Goal: Information Seeking & Learning: Stay updated

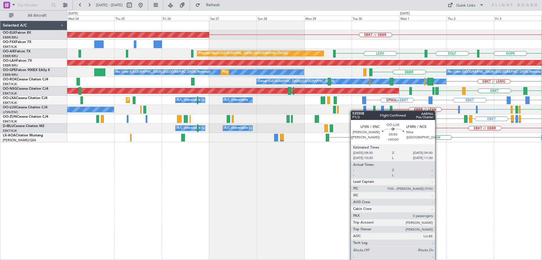
click at [475, 114] on div "EBBR // LFSN LFSN or LIME LFSN or EBBR LIMC or EBBR LFSN LFPB LFMN No Crew [PER…" at bounding box center [304, 109] width 475 height 9
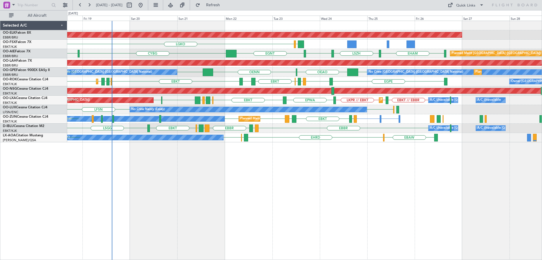
click at [301, 103] on div "Planned Maint Kortrijk-[GEOGRAPHIC_DATA] LGKO LGAV LGAV LGAV AOG Maint [GEOGRAP…" at bounding box center [304, 81] width 475 height 121
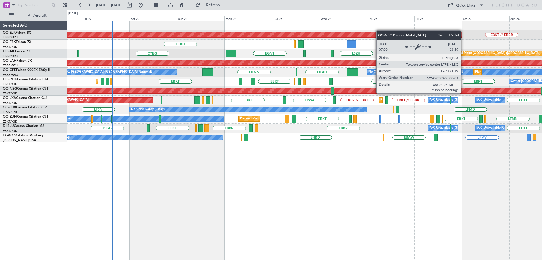
click at [182, 91] on div "Planned Maint [GEOGRAPHIC_DATA] ([GEOGRAPHIC_DATA])" at bounding box center [122, 90] width 1059 height 5
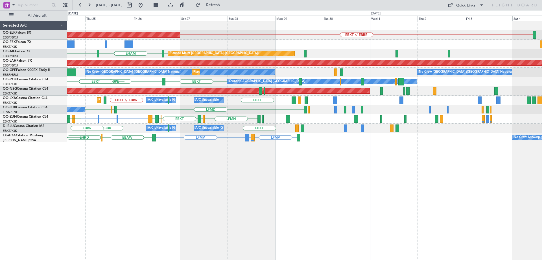
click at [173, 88] on div "Planned Maint [GEOGRAPHIC_DATA] ([GEOGRAPHIC_DATA])" at bounding box center [304, 90] width 475 height 9
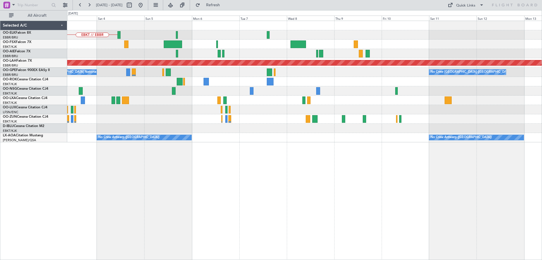
click at [177, 90] on div "Planned Maint [GEOGRAPHIC_DATA] ([GEOGRAPHIC_DATA])" at bounding box center [304, 90] width 475 height 9
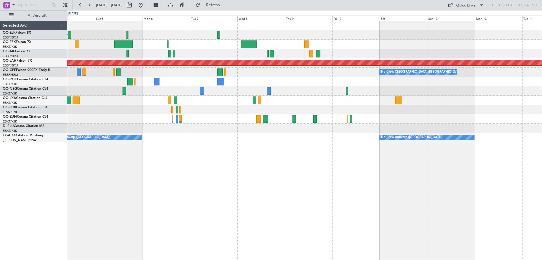
click at [133, 91] on div at bounding box center [304, 90] width 475 height 9
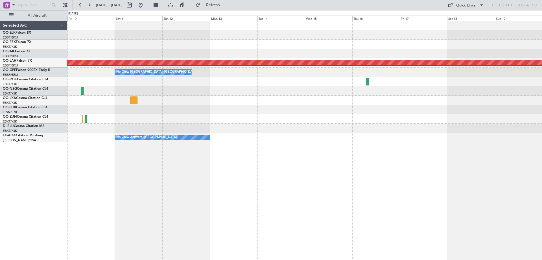
click at [177, 95] on div "Planned Maint [PERSON_NAME]-[GEOGRAPHIC_DATA][PERSON_NAME] ([GEOGRAPHIC_DATA][P…" at bounding box center [304, 81] width 475 height 121
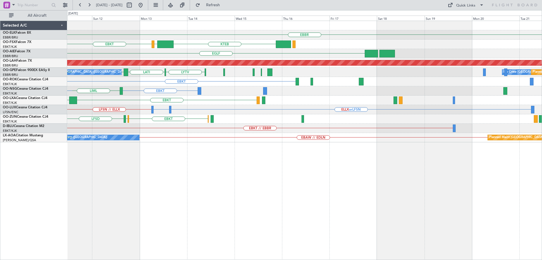
click at [335, 90] on div "EBBR EBKT KTEB LIMC LHBP [GEOGRAPHIC_DATA] LEMD [GEOGRAPHIC_DATA] Planned [GEOG…" at bounding box center [304, 81] width 475 height 121
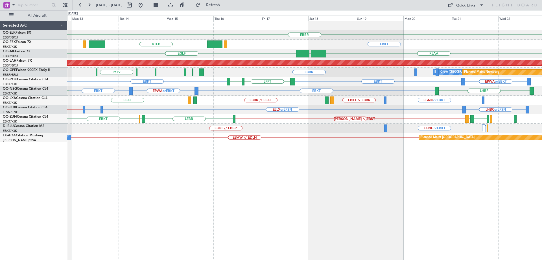
click at [359, 88] on div "EBKT EPWA or EBKT EBKT LHBP LIML" at bounding box center [304, 90] width 475 height 9
click at [59, 73] on div "EBBR EBKT EBKT LOWS KTEB LIMC [GEOGRAPHIC_DATA] RJAA [GEOGRAPHIC_DATA] Planned …" at bounding box center [271, 134] width 542 height 249
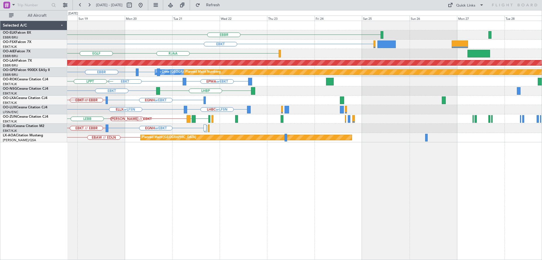
click at [158, 82] on div "EPWA or EBKT EBKT LPPT LERJ" at bounding box center [304, 81] width 475 height 9
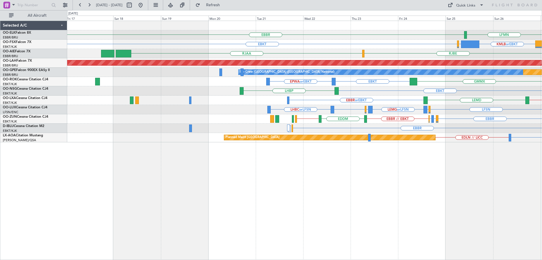
click at [415, 120] on div "EBBR LFMN or EBBR LFPB or EBBR EBBR // EBKT EDDM EBKT // EBBR EGGW EGPN EGGW EB…" at bounding box center [304, 118] width 475 height 9
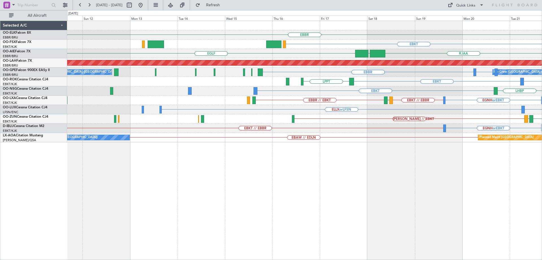
click at [469, 124] on div "EBKT // EBBR EGNH or EBKT LFPB [GEOGRAPHIC_DATA]" at bounding box center [304, 127] width 475 height 9
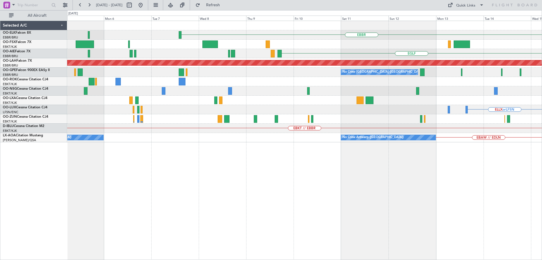
click at [492, 122] on div "EBBR EBKT [GEOGRAPHIC_DATA] Planned [GEOGRAPHIC_DATA][PERSON_NAME]-[GEOGRAPHIC_…" at bounding box center [304, 81] width 475 height 121
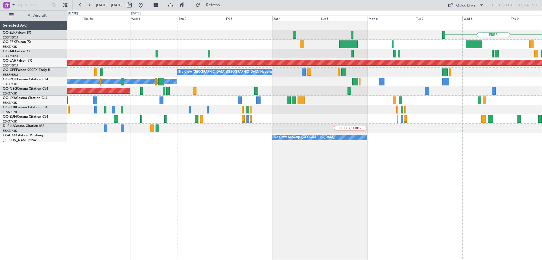
click at [418, 125] on div "EBKT // EBBR A/C Unavailable [GEOGRAPHIC_DATA]-[GEOGRAPHIC_DATA]" at bounding box center [304, 127] width 475 height 9
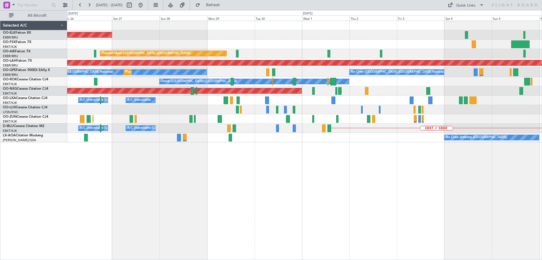
click at [330, 127] on div "EBKT // EBBR A/C Unavailable [GEOGRAPHIC_DATA]-[GEOGRAPHIC_DATA] A/C Unavailabl…" at bounding box center [304, 127] width 475 height 9
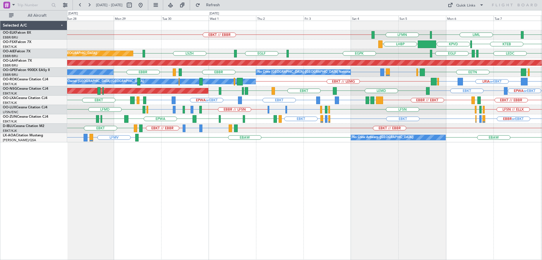
click at [302, 117] on div "EBKT LFPB or EBKT LFMN or EBKT EBKT EBBR or EBKT LFMN or EBKT LFPB or EBKT LEGE…" at bounding box center [304, 118] width 475 height 9
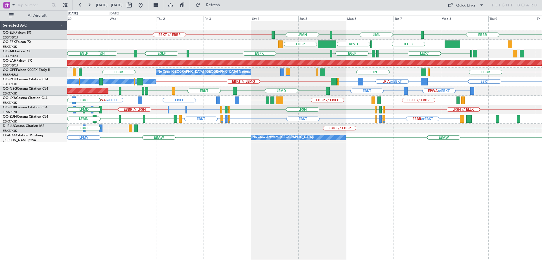
click at [334, 113] on div "LFSN or EBBR LIMC or EBBR EBBR // LFSN LFSN // ELLX LFSN or LIME LIME // LEBL L…" at bounding box center [304, 109] width 475 height 9
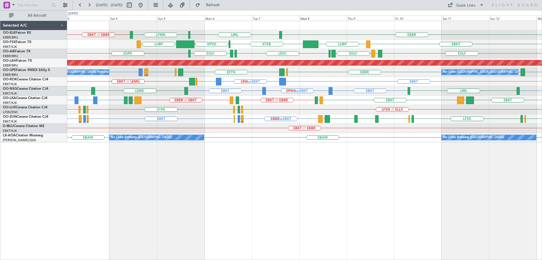
click at [136, 107] on div "LFSN or EBBR LFSN // ELLX LFSN LFPB LFMN LFMN LFPB" at bounding box center [304, 109] width 475 height 9
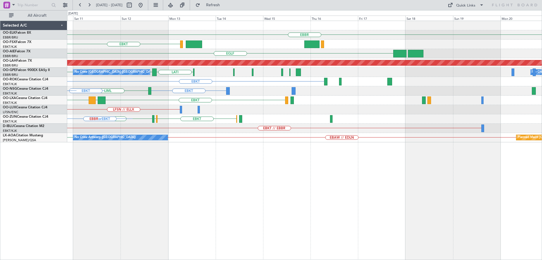
click at [138, 104] on div "EBBR EBKT LHBP [GEOGRAPHIC_DATA] [GEOGRAPHIC_DATA] LEMD LEMD LEDC Planned [GEOG…" at bounding box center [304, 81] width 475 height 121
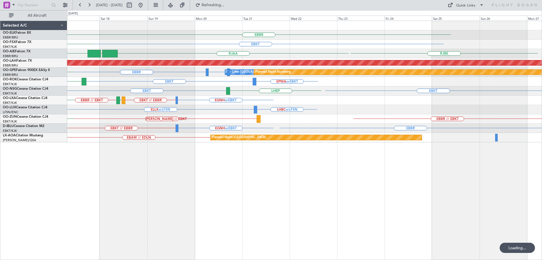
click at [214, 103] on div "EGNH or EBKT EBKT // EBBR EBBR // EBKT LFMD LFTH EBKT" at bounding box center [304, 99] width 475 height 9
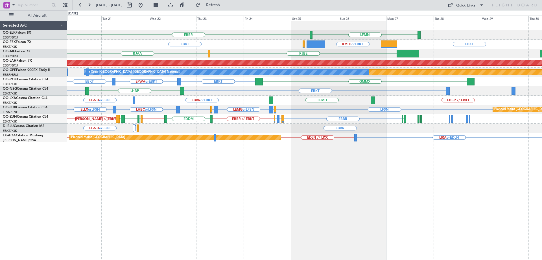
click at [283, 105] on div "LHBC or LFSN ELLX or LFSN LFSN LFMN or LFSN LEMG or LFSN LFPB or LFSN LFSN Plan…" at bounding box center [304, 109] width 475 height 9
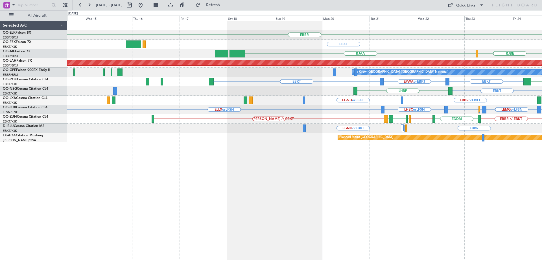
click at [542, 102] on html "[DATE] - [DATE] Refresh Quick Links All Aircraft [GEOGRAPHIC_DATA] LFMN EBKT EG…" at bounding box center [271, 130] width 542 height 260
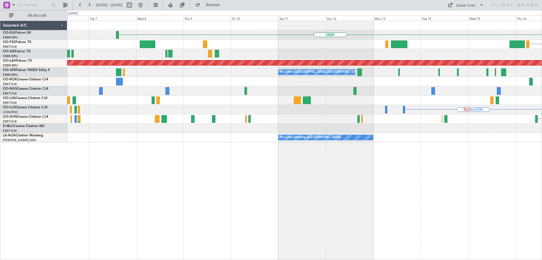
click at [368, 120] on div "[PERSON_NAME] // EBKT" at bounding box center [304, 118] width 475 height 9
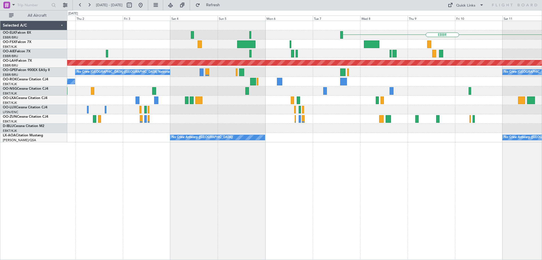
click at [404, 119] on div at bounding box center [304, 118] width 475 height 9
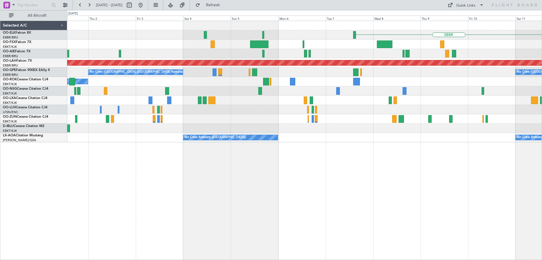
click at [456, 116] on div at bounding box center [304, 118] width 475 height 9
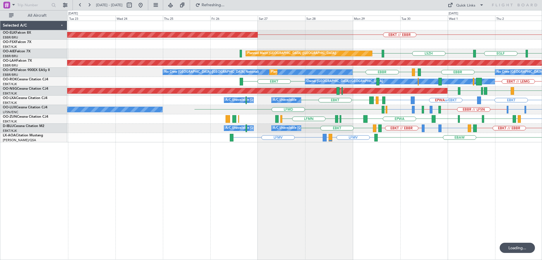
click at [353, 120] on div "EBKT LEGE EBKT EGNV EBKT EPWA EBKT LFPG LFMN LFMN or EBKT LFPB or EBKT EBKT" at bounding box center [304, 118] width 475 height 9
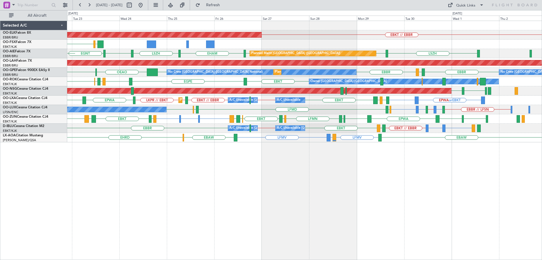
click at [290, 117] on div "EBKT EDDG or EBKT EBKT EGNV EBKT EPWA EBKT LFPG LFMN [GEOGRAPHIC_DATA] EBKT EBO…" at bounding box center [304, 118] width 475 height 9
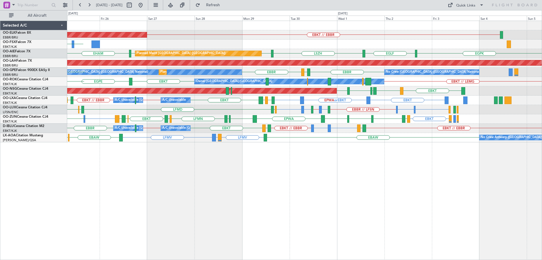
click at [253, 114] on div "Planned Maint Kortrijk-[GEOGRAPHIC_DATA] EBKT // EBBR LGAV LGKO Planned Maint […" at bounding box center [304, 81] width 475 height 121
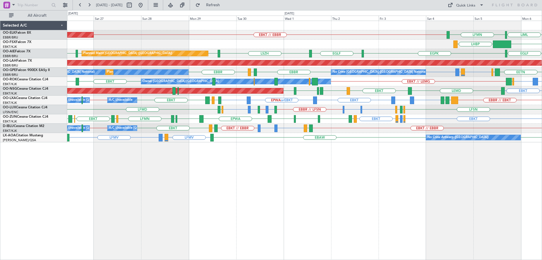
click at [225, 102] on div "EBKT ESSB or EBKT EBKT EPWA or EBKT EBKT EBBR // EBKT LGMK [GEOGRAPHIC_DATA] [G…" at bounding box center [304, 99] width 475 height 9
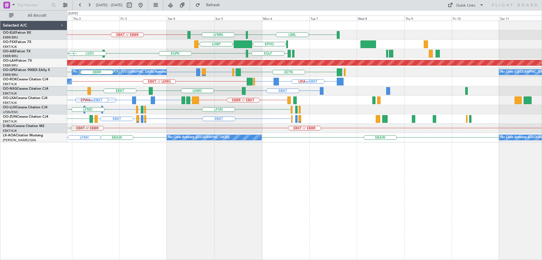
click at [167, 104] on div "EBKT ESSB or EBKT EBKT EBBR // EBKT LGMK [GEOGRAPHIC_DATA] EPWA or EBKT EBKT [G…" at bounding box center [304, 99] width 475 height 9
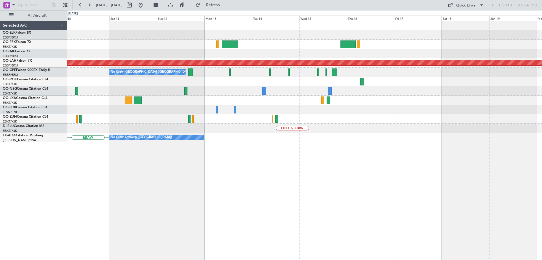
click at [173, 106] on div "Planned Maint [PERSON_NAME]-[GEOGRAPHIC_DATA][PERSON_NAME] ([GEOGRAPHIC_DATA][P…" at bounding box center [304, 81] width 475 height 121
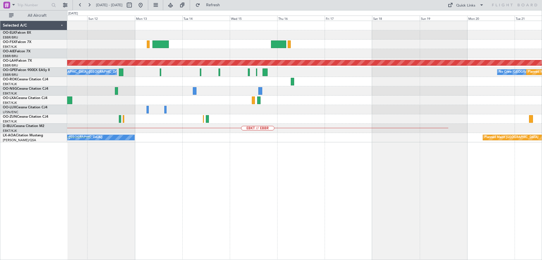
click at [212, 106] on div "Planned Maint [PERSON_NAME]-[GEOGRAPHIC_DATA][PERSON_NAME] ([GEOGRAPHIC_DATA][P…" at bounding box center [304, 81] width 475 height 121
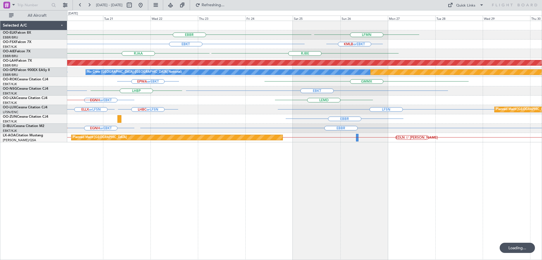
click at [185, 105] on div "EBBR LFMN EBKT KMLB or [GEOGRAPHIC_DATA] RJAA [GEOGRAPHIC_DATA] Planned [GEOGRA…" at bounding box center [304, 81] width 475 height 121
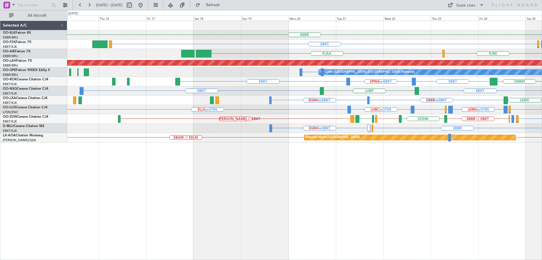
click at [410, 123] on div "EBBR LFMN or EBBR LFPB or EBBR EBBR // EBKT EDDM EBKT // EBBR [GEOGRAPHIC_DATA]…" at bounding box center [304, 118] width 475 height 9
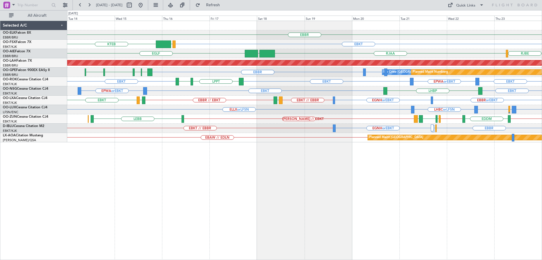
click at [228, 115] on div "[PERSON_NAME] // EBKT LEGE EBKT [GEOGRAPHIC_DATA] EBKT // EBBR EDDM EBBR // EBKT" at bounding box center [304, 118] width 475 height 9
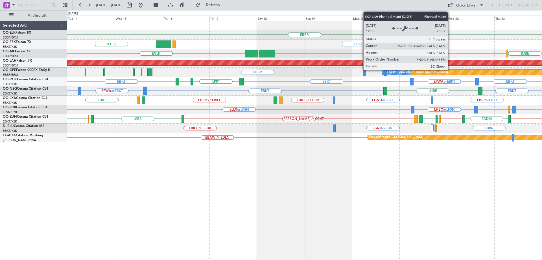
click at [192, 96] on div "EBBR EBKT LOWS KTEB [GEOGRAPHIC_DATA] RJAA [GEOGRAPHIC_DATA] [GEOGRAPHIC_DATA] …" at bounding box center [304, 81] width 475 height 121
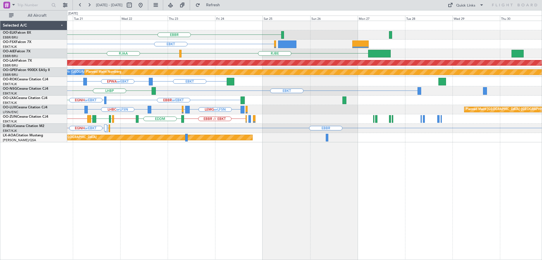
click at [329, 112] on div "LHBC or LFSN ELLX or LFSN LEMG or LFSN LFPB or LFSN LFSN Planned Maint [GEOGRAP…" at bounding box center [304, 109] width 475 height 9
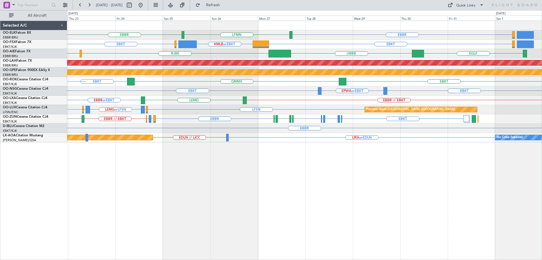
click at [432, 113] on div "EBBR [GEOGRAPHIC_DATA] LFMN EBKT KMLB or [GEOGRAPHIC_DATA] EBKT EGWU or EBKT RJ…" at bounding box center [304, 81] width 475 height 121
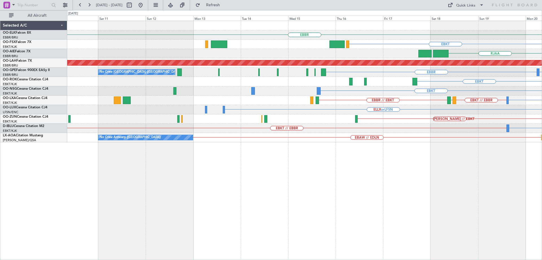
click at [407, 92] on div "EBBR EBKT RJAA Planned [GEOGRAPHIC_DATA][PERSON_NAME]-[GEOGRAPHIC_DATA][PERSON_…" at bounding box center [304, 81] width 475 height 121
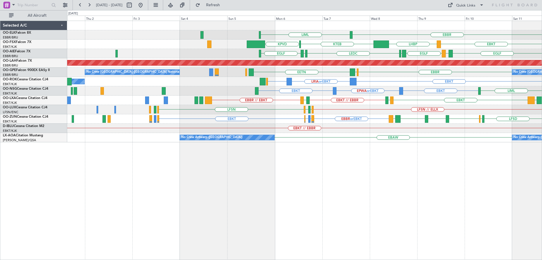
click at [352, 134] on div "EBBR LIML EBKT LHBP KTEB KPVD LIMC KTEB [GEOGRAPHIC_DATA] LEMD [GEOGRAPHIC_DATA…" at bounding box center [304, 81] width 475 height 121
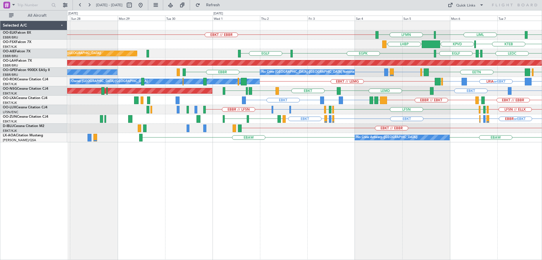
click at [320, 119] on div "EBBR LIML LFMN EBKT // EBBR Planned Maint [GEOGRAPHIC_DATA]-[GEOGRAPHIC_DATA] K…" at bounding box center [304, 81] width 475 height 121
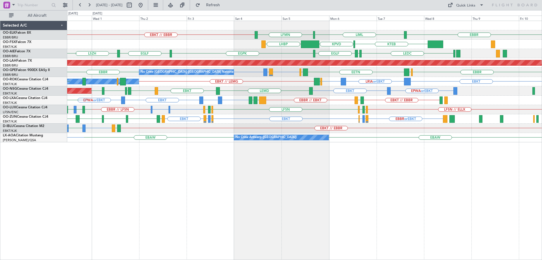
click at [348, 112] on div "LFSN // ELLX LFSN or EBBR LIMC or EBBR EBBR // LFSN LFSN or LIME LIME // LEBL L…" at bounding box center [304, 109] width 475 height 9
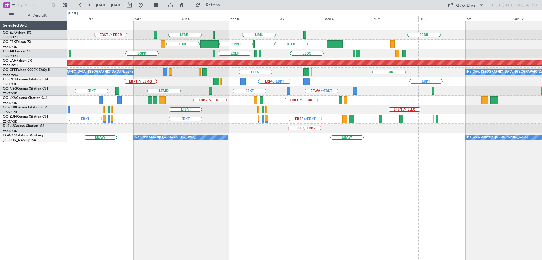
click at [362, 112] on div "EBBR LIML LFMN EBKT // EBBR KTEB KPVD LHBP LEDC LEXJ [GEOGRAPHIC_DATA] [GEOGRAP…" at bounding box center [304, 81] width 475 height 121
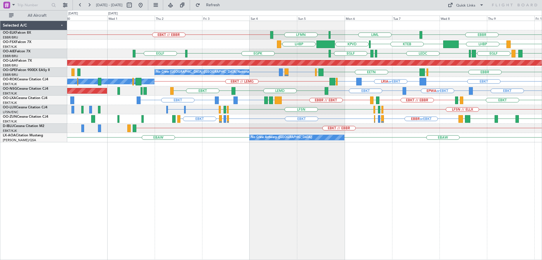
click at [492, 114] on div "EBBR or EBKT LFMN or EBKT LFPB or EBKT EBKT LFPB or EBKT LFMN or EBKT EBKT EBKT…" at bounding box center [304, 118] width 475 height 9
click at [247, 95] on div "EBBR LIML LFMN EBKT // EBBR EBKT LHBP KTEB KPVD LHBP [GEOGRAPHIC_DATA] LEMD [GE…" at bounding box center [304, 81] width 475 height 121
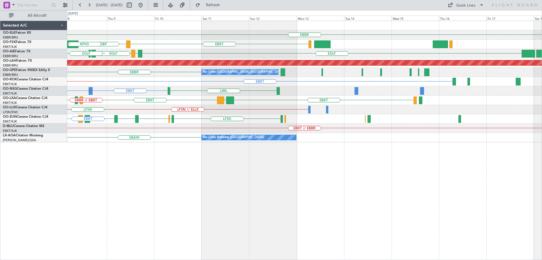
click at [225, 80] on div "EBBR LIML EBKT LHBP KPVD KTEB [GEOGRAPHIC_DATA] LEMD [GEOGRAPHIC_DATA] LEMD LED…" at bounding box center [304, 81] width 475 height 121
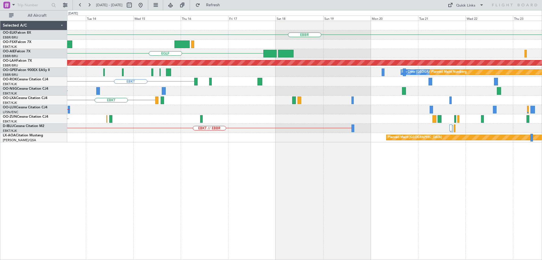
click at [157, 70] on div "EBBR EBKT [GEOGRAPHIC_DATA] Planned [GEOGRAPHIC_DATA][PERSON_NAME]-[GEOGRAPHIC_…" at bounding box center [304, 81] width 475 height 121
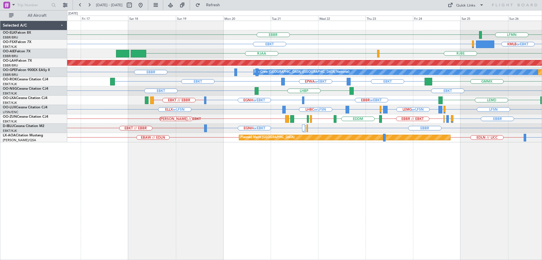
click at [282, 99] on div "LFMN [GEOGRAPHIC_DATA] [GEOGRAPHIC_DATA] KMLB or [GEOGRAPHIC_DATA] EGWU or EBKT…" at bounding box center [304, 81] width 475 height 121
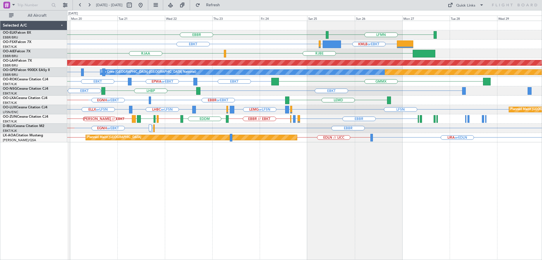
click at [309, 91] on div "LFMN [GEOGRAPHIC_DATA] KMLB or [GEOGRAPHIC_DATA] EGWU or EBKT EBKT [GEOGRAPHIC_…" at bounding box center [304, 81] width 475 height 121
